Goal: Task Accomplishment & Management: Manage account settings

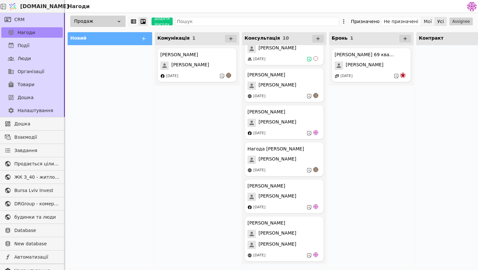
click at [427, 19] on button "Мої" at bounding box center [428, 21] width 14 height 9
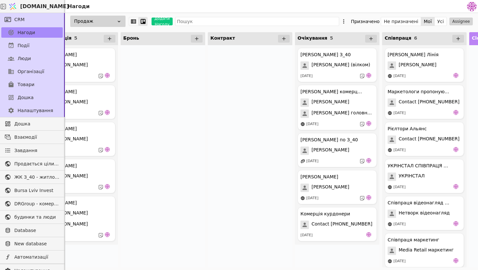
scroll to position [0, 212]
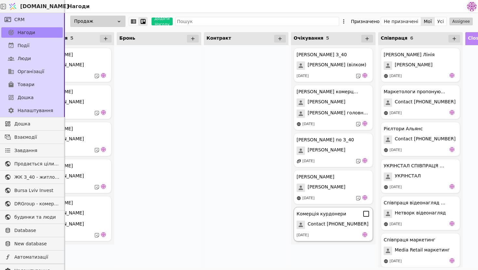
click at [333, 219] on div "Комерція курдонери Contact [PHONE_NUMBER] [DATE]" at bounding box center [333, 224] width 79 height 34
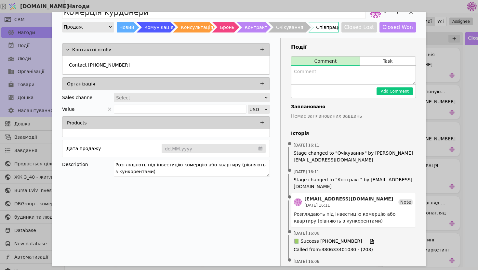
scroll to position [26, 0]
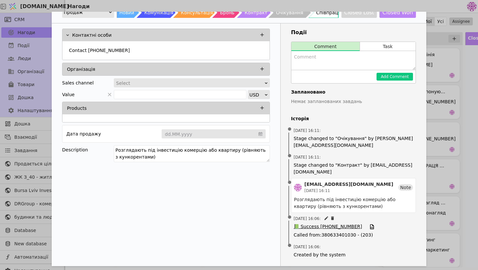
click at [324, 226] on span "📗 Success [PHONE_NUMBER]" at bounding box center [328, 227] width 68 height 7
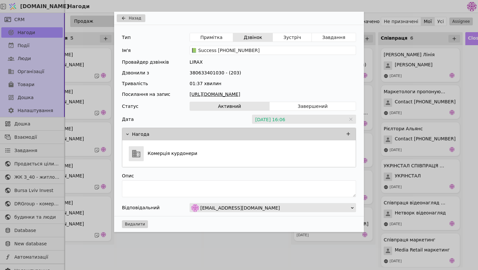
click at [261, 95] on link "[URL][DOMAIN_NAME]" at bounding box center [273, 94] width 167 height 7
click at [381, 110] on div "Назад Тип Примітка Дзвінок Зустріч Завдання Ім'я 📗 Success [PHONE_NUMBER] Прова…" at bounding box center [239, 135] width 478 height 270
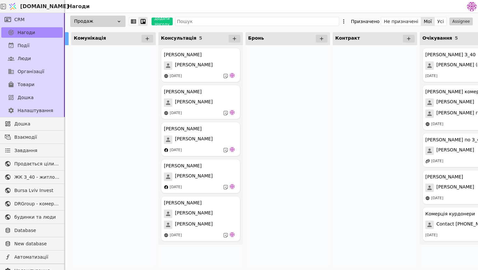
scroll to position [0, 82]
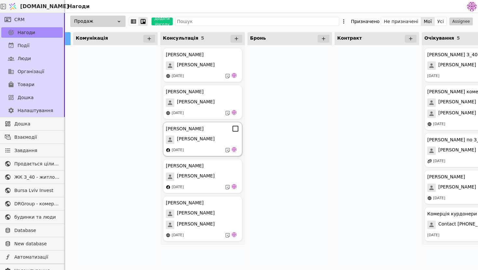
click at [209, 141] on div "[PERSON_NAME]" at bounding box center [203, 140] width 74 height 8
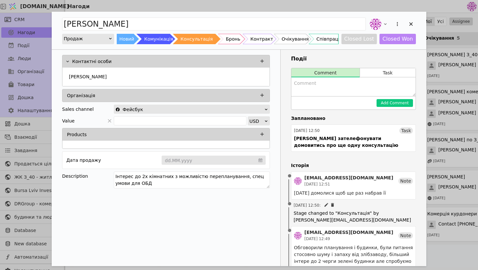
scroll to position [90, 0]
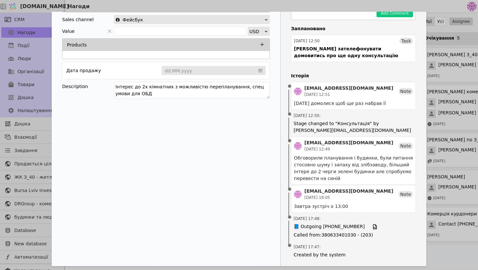
click at [443, 169] on div "[PERSON_NAME] Продаж Новий Комунікація Консультація Бронь Контракт Очікування С…" at bounding box center [239, 135] width 478 height 270
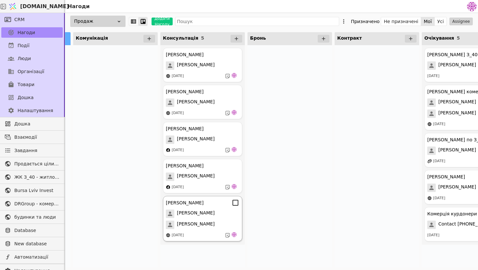
click at [208, 222] on div "[PERSON_NAME]" at bounding box center [203, 225] width 74 height 8
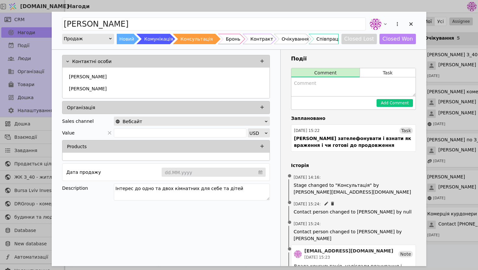
scroll to position [116, 0]
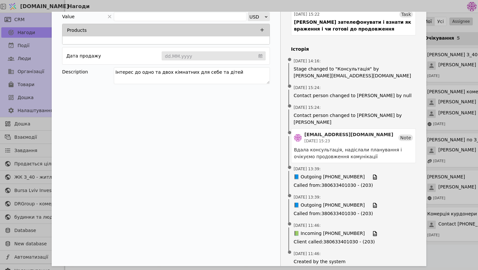
click at [437, 179] on div "[PERSON_NAME] Продаж Новий Комунікація Консультація Бронь Контракт Очікування С…" at bounding box center [239, 135] width 478 height 270
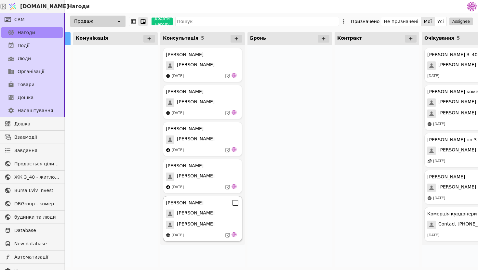
click at [200, 211] on span "[PERSON_NAME]" at bounding box center [196, 214] width 38 height 8
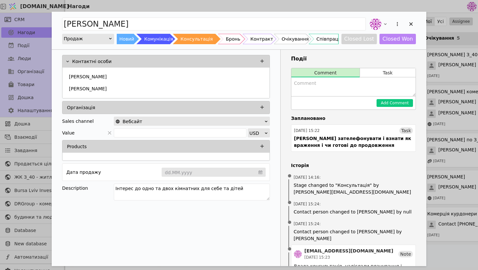
scroll to position [116, 0]
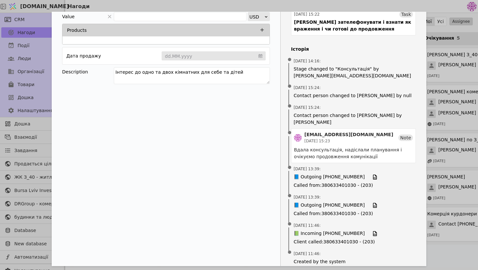
click at [437, 183] on div "[PERSON_NAME] Продаж Новий Комунікація Консультація Бронь Контракт Очікування С…" at bounding box center [239, 135] width 478 height 270
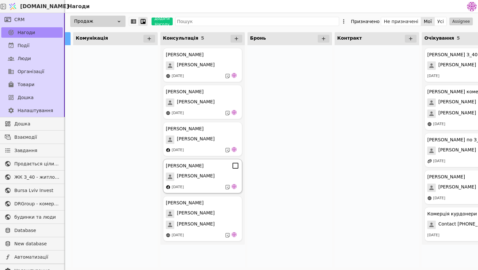
click at [197, 174] on div "[PERSON_NAME]" at bounding box center [203, 177] width 74 height 8
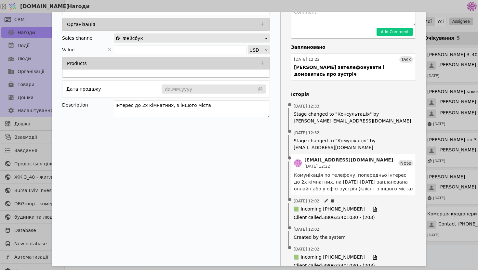
scroll to position [75, 0]
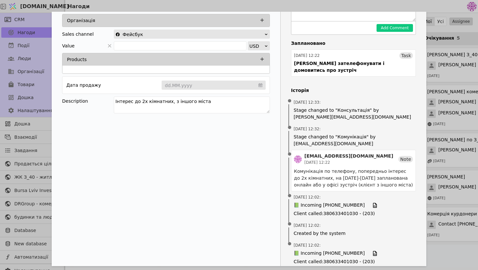
click at [441, 180] on div "[PERSON_NAME] Продаж Новий Комунікація Консультація Бронь Контракт Очікування С…" at bounding box center [239, 135] width 478 height 270
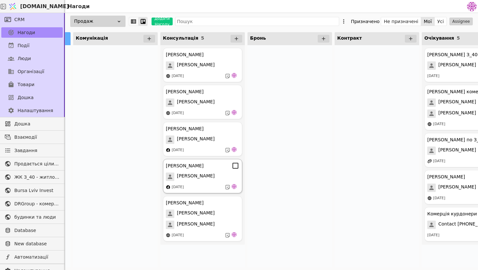
click at [208, 183] on div "[PERSON_NAME] [PERSON_NAME] [DATE]" at bounding box center [202, 176] width 79 height 34
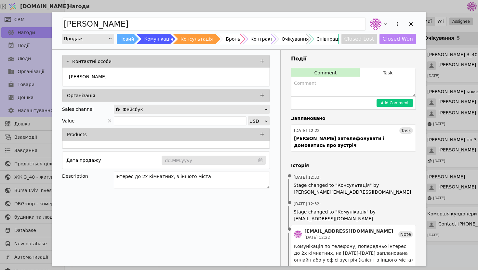
scroll to position [75, 0]
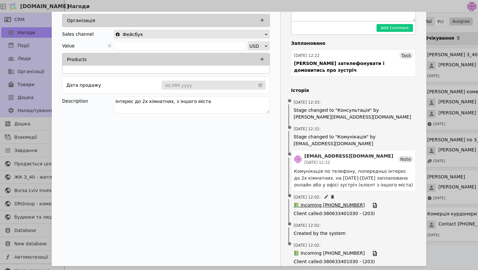
click at [325, 202] on span "📗 Incoming [PHONE_NUMBER]" at bounding box center [329, 205] width 71 height 7
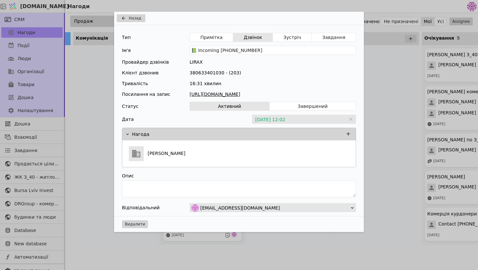
click at [250, 92] on link "[URL][DOMAIN_NAME]" at bounding box center [273, 94] width 167 height 7
